Goal: Use online tool/utility: Utilize a website feature to perform a specific function

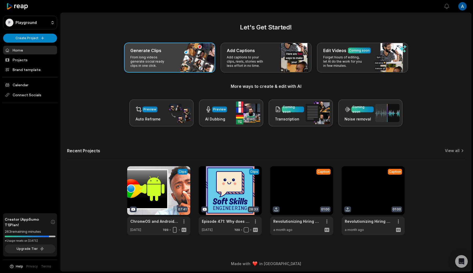
click at [188, 47] on div "Generate Clips" at bounding box center [169, 50] width 79 height 6
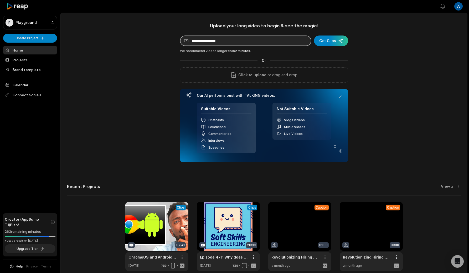
click at [201, 44] on input at bounding box center [245, 40] width 131 height 11
paste input "**********"
type input "**********"
click at [314, 35] on button "Get Clips" at bounding box center [331, 40] width 34 height 11
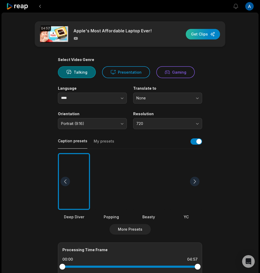
click at [212, 33] on div "button" at bounding box center [203, 34] width 34 height 11
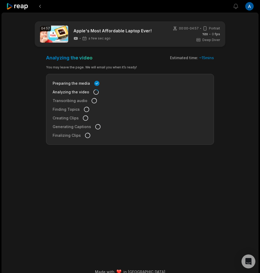
click at [248, 254] on icon "Open Intercom Messenger" at bounding box center [248, 261] width 6 height 7
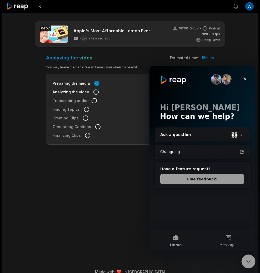
click at [244, 254] on icon "Close Intercom Messenger" at bounding box center [247, 260] width 6 height 6
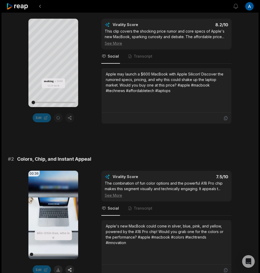
scroll to position [200, 0]
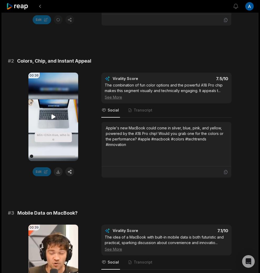
click at [45, 129] on video "Your browser does not support mp4 format." at bounding box center [53, 117] width 50 height 88
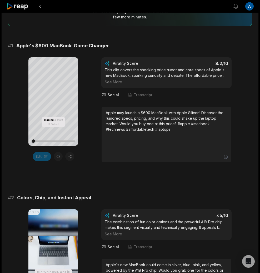
scroll to position [0, 0]
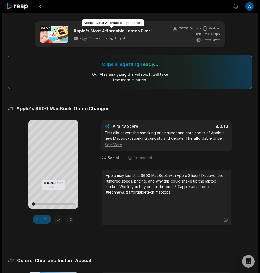
click at [133, 31] on link "Apple's Most Affordable Laptop Ever!" at bounding box center [112, 31] width 78 height 6
